Goal: Task Accomplishment & Management: Manage account settings

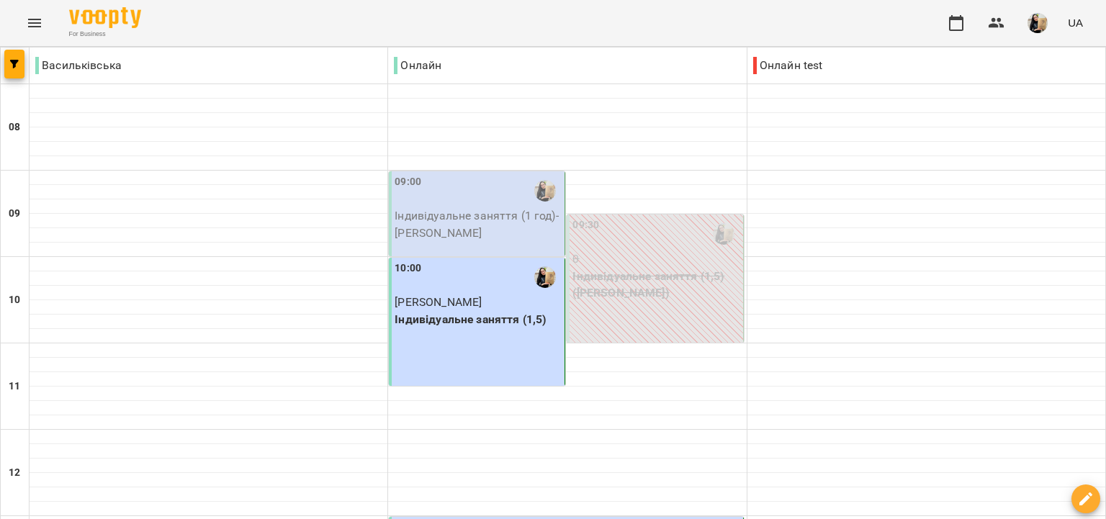
scroll to position [746, 0]
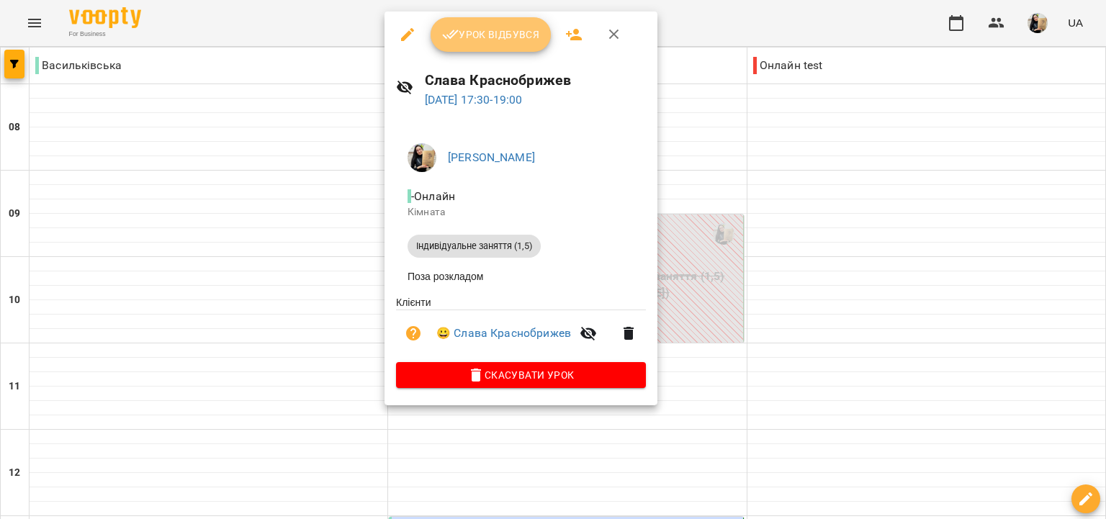
click at [514, 40] on span "Урок відбувся" at bounding box center [491, 34] width 98 height 17
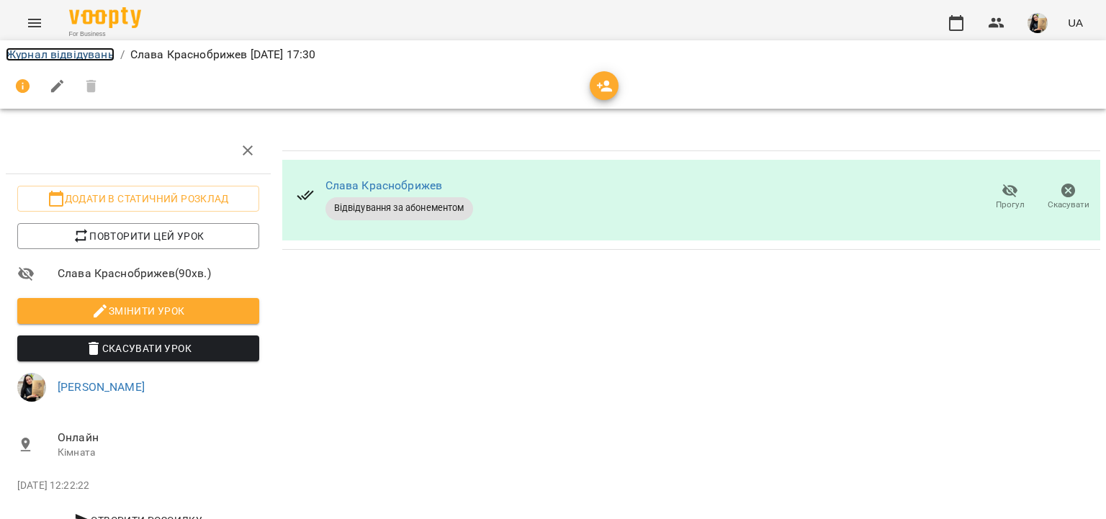
click at [93, 50] on link "Журнал відвідувань" at bounding box center [60, 55] width 109 height 14
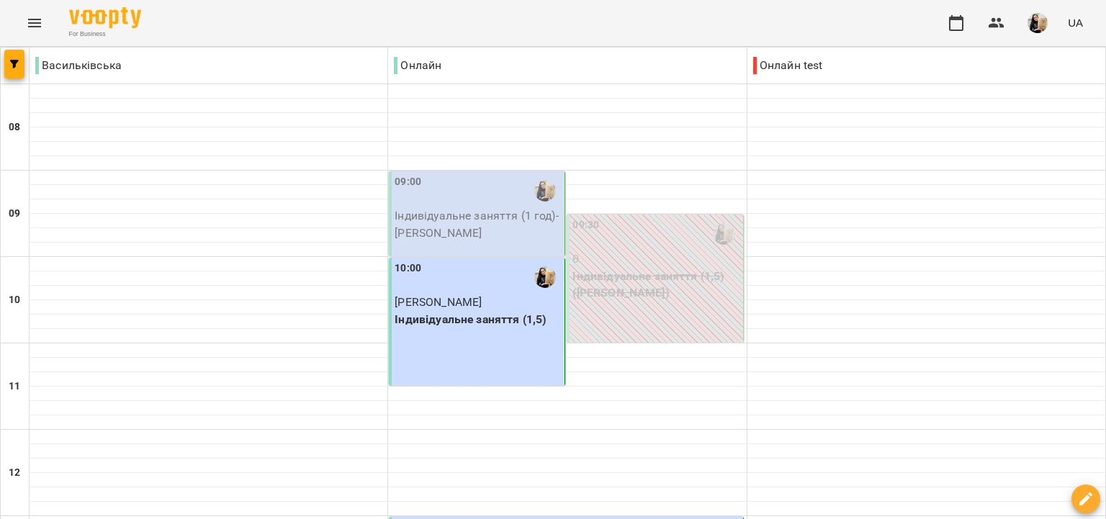
click at [504, 220] on p "Індивідуальне заняття (1 год) - [PERSON_NAME]" at bounding box center [478, 224] width 167 height 34
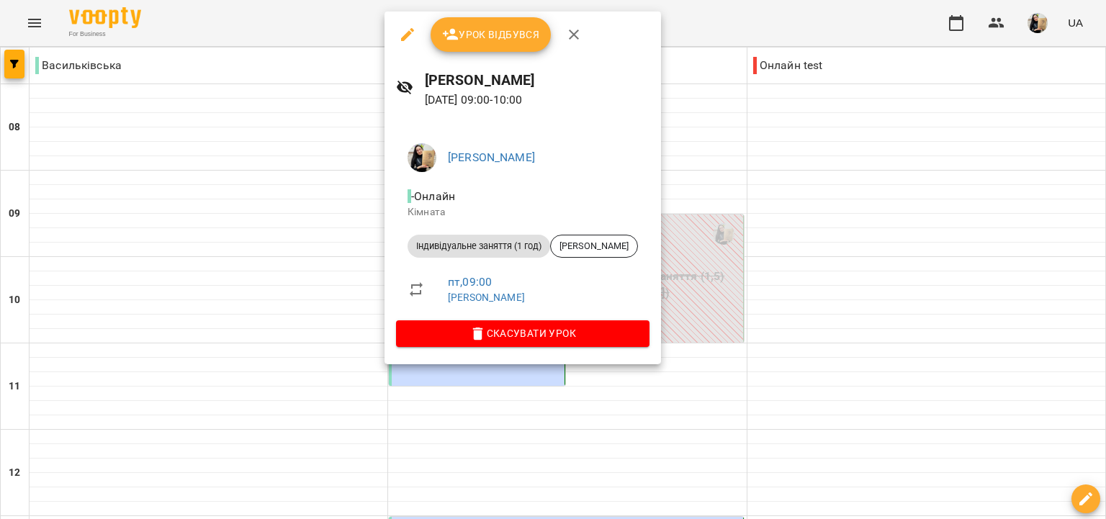
click at [529, 48] on button "Урок відбувся" at bounding box center [491, 34] width 121 height 35
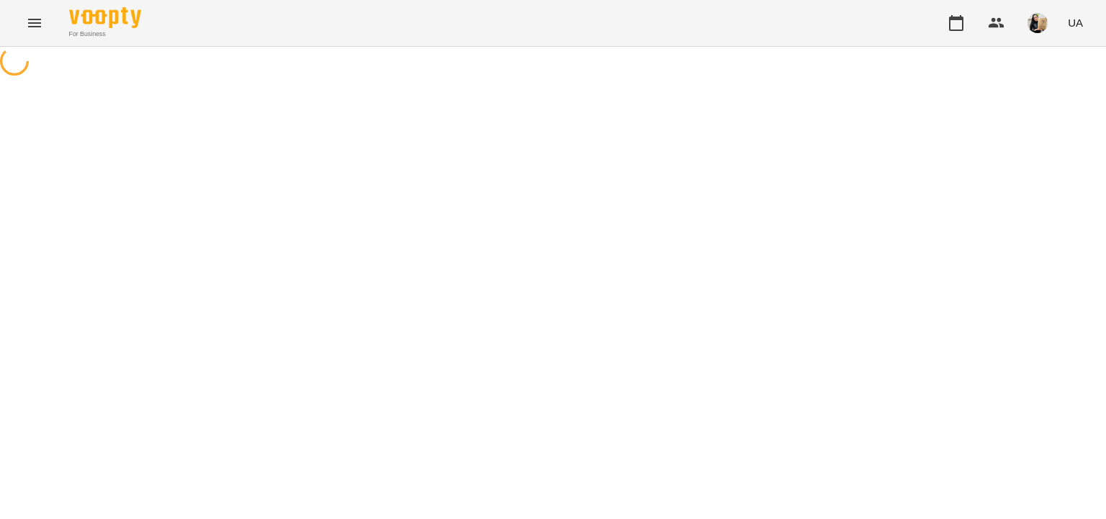
click at [481, 30] on div "For Business UA" at bounding box center [553, 23] width 1106 height 46
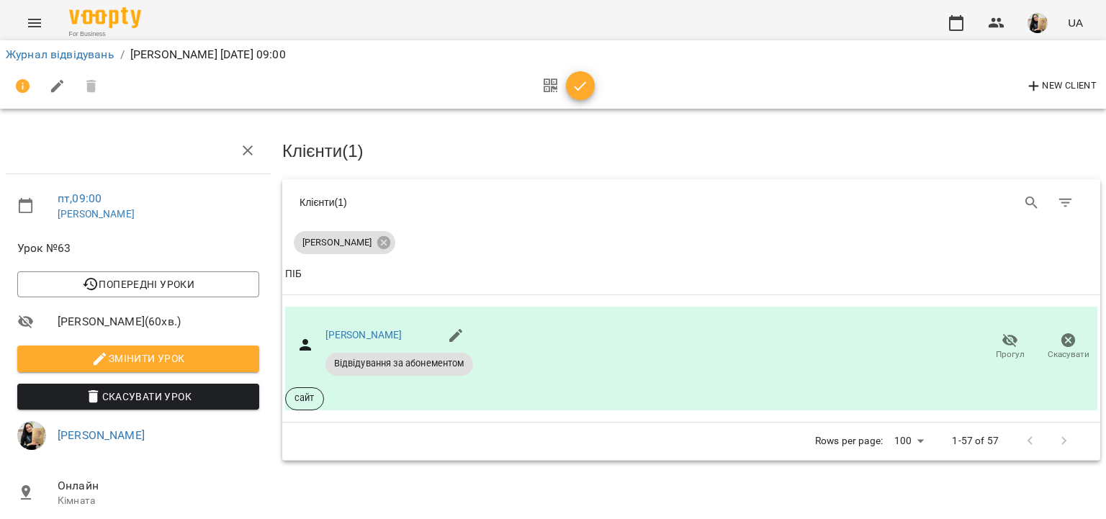
click at [586, 88] on icon "button" at bounding box center [580, 86] width 17 height 17
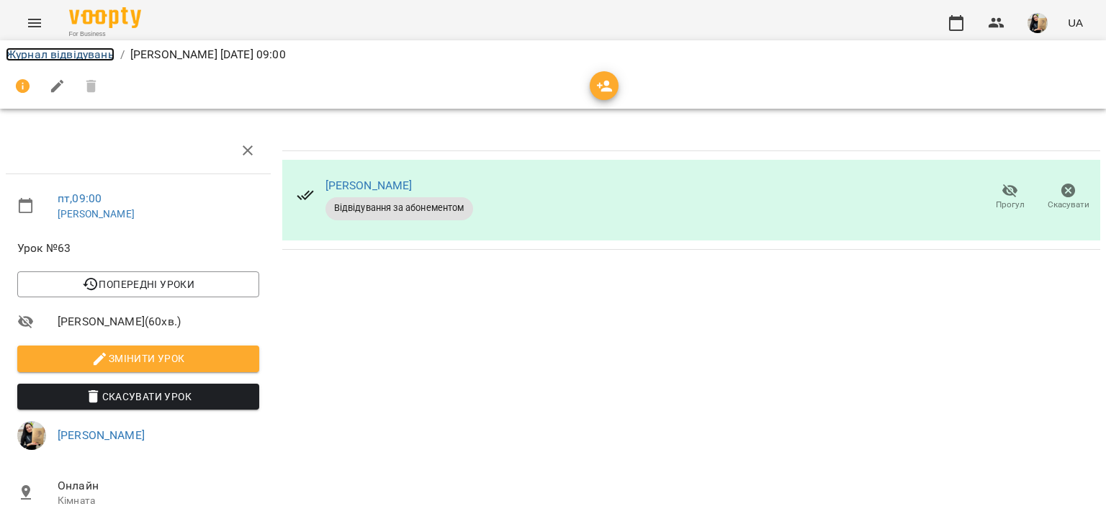
click at [99, 56] on link "Журнал відвідувань" at bounding box center [60, 55] width 109 height 14
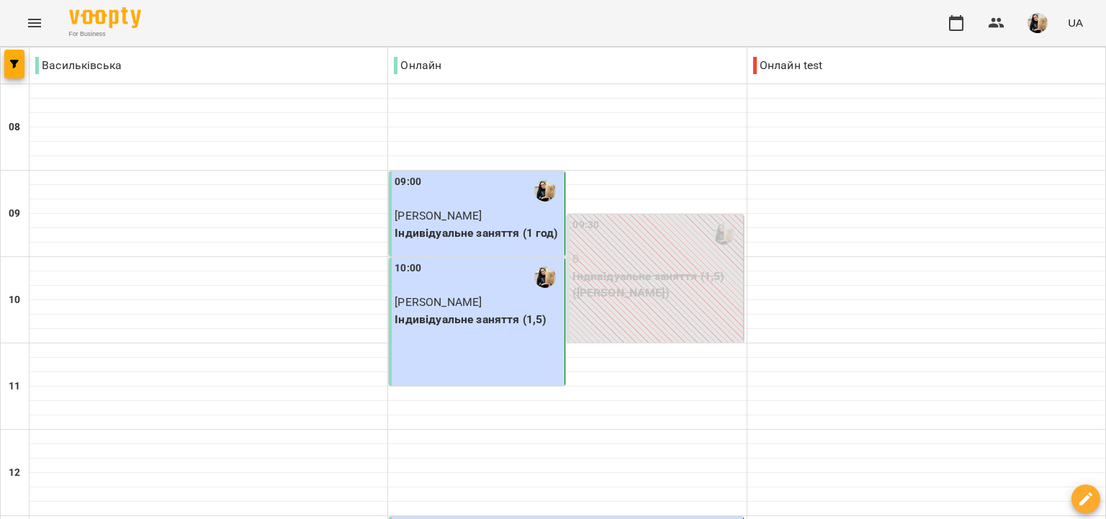
scroll to position [957, 0]
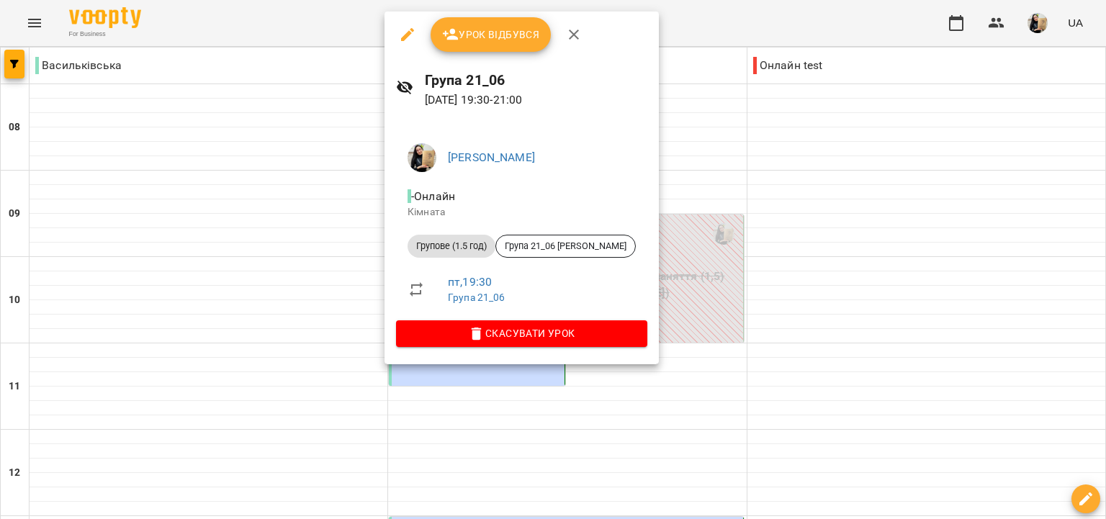
click at [517, 31] on span "Урок відбувся" at bounding box center [491, 34] width 98 height 17
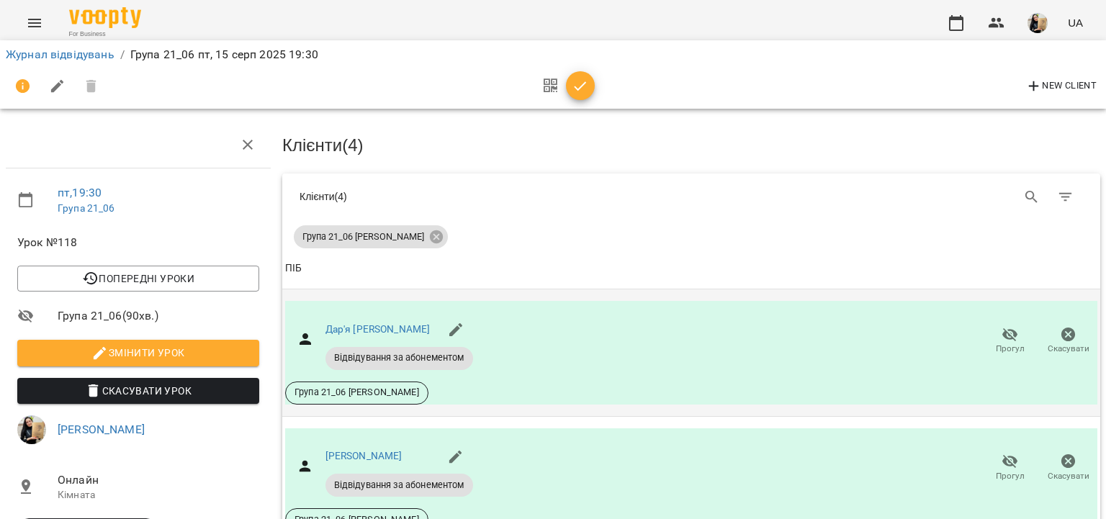
scroll to position [344, 0]
click at [586, 91] on icon "button" at bounding box center [580, 86] width 17 height 17
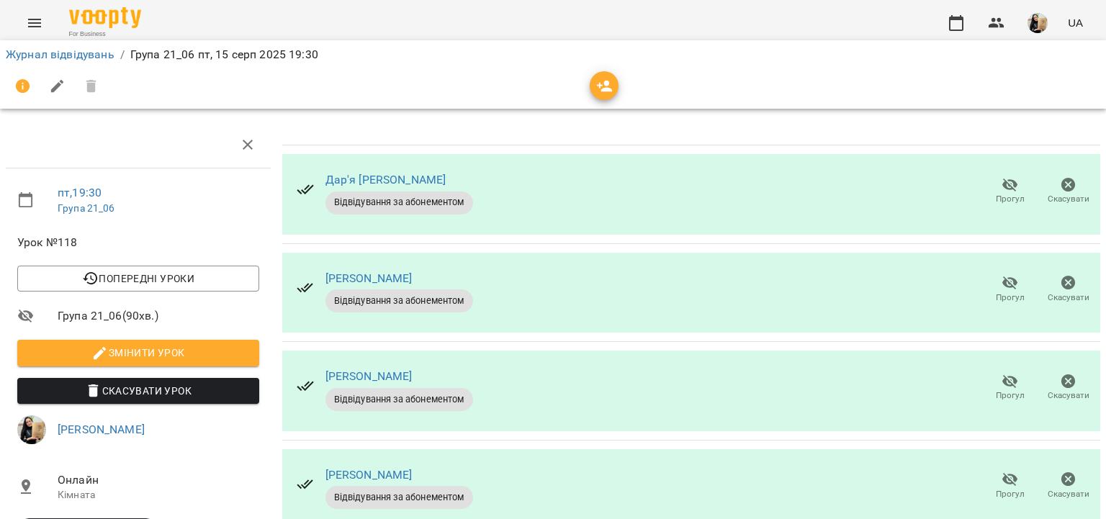
scroll to position [0, 0]
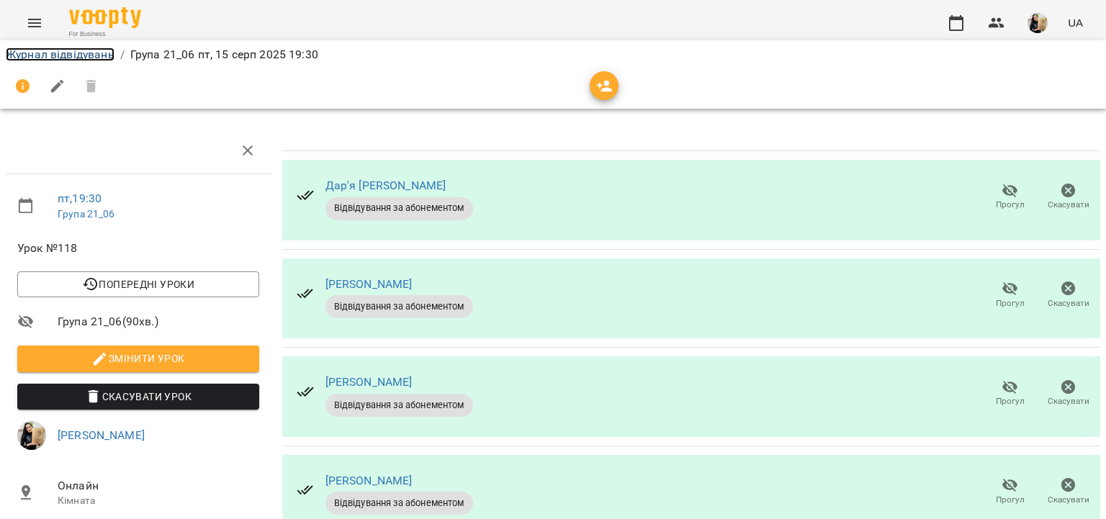
click at [48, 48] on link "Журнал відвідувань" at bounding box center [60, 55] width 109 height 14
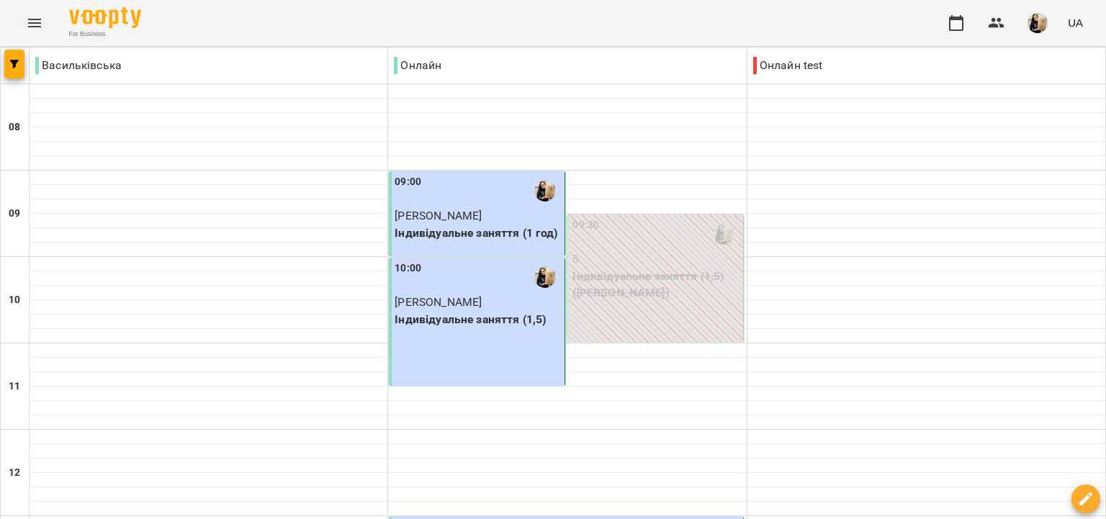
scroll to position [957, 0]
click at [1044, 33] on span "button" at bounding box center [1038, 23] width 20 height 20
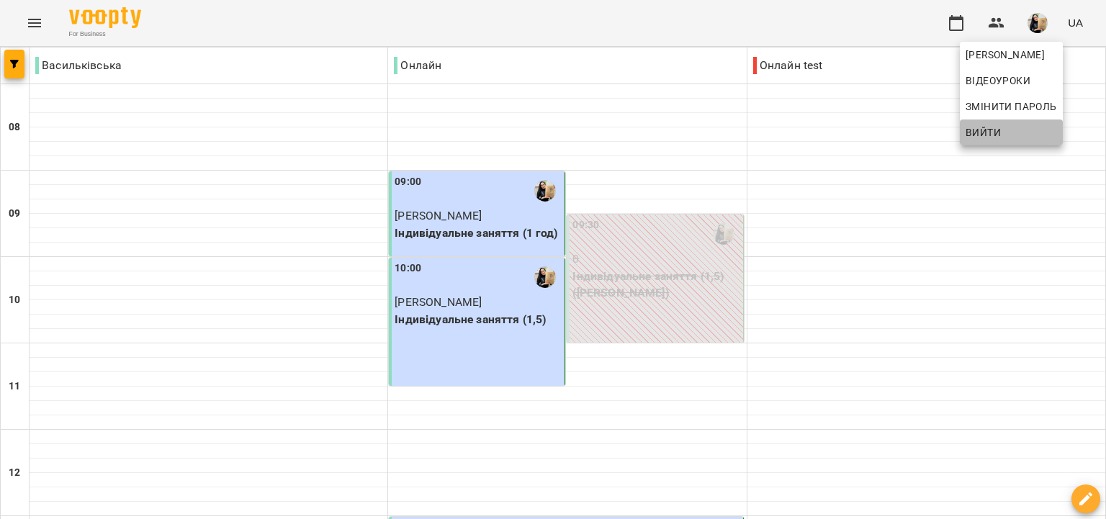
click at [989, 137] on span "Вийти" at bounding box center [983, 132] width 35 height 17
